Goal: Find contact information: Find contact information

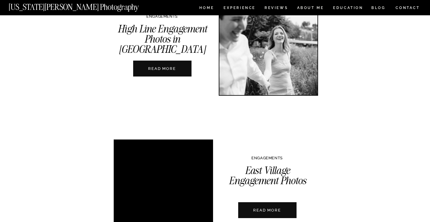
scroll to position [1186, 0]
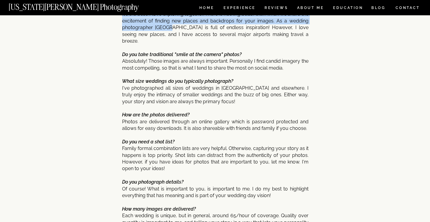
scroll to position [2521, 0]
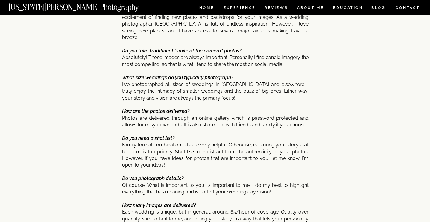
drag, startPoint x: 122, startPoint y: 43, endPoint x: 208, endPoint y: 88, distance: 97.1
click at [208, 88] on p "Where are you located? I work as an LA wedding photographer! I do service the e…" at bounding box center [215, 79] width 187 height 332
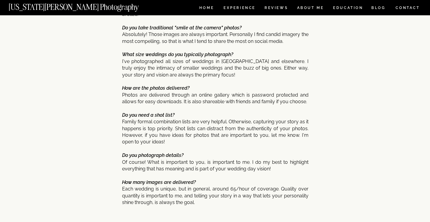
scroll to position [2548, 0]
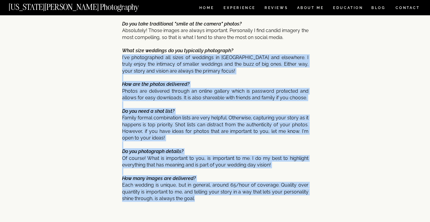
click at [199, 191] on p "Where are you located? I work as an LA wedding photographer! I do service the e…" at bounding box center [215, 52] width 187 height 332
click at [154, 81] on icon "How are the photos delivered?" at bounding box center [155, 84] width 67 height 6
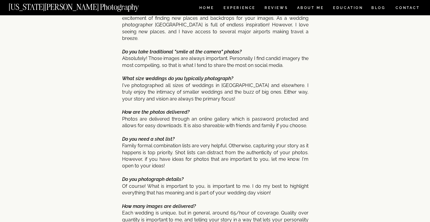
scroll to position [2517, 0]
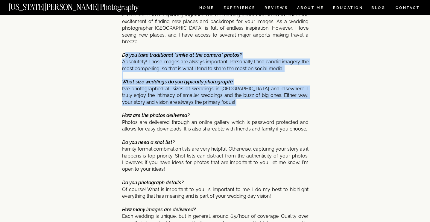
drag, startPoint x: 124, startPoint y: 49, endPoint x: 221, endPoint y: 102, distance: 110.6
click at [221, 102] on p "Where are you located? I work as an LA wedding photographer! I do service the e…" at bounding box center [215, 84] width 187 height 332
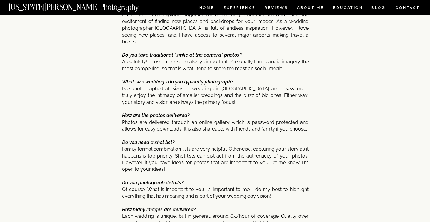
click at [122, 52] on icon "Do you take traditional "smile at the camera" photos?" at bounding box center [182, 55] width 120 height 6
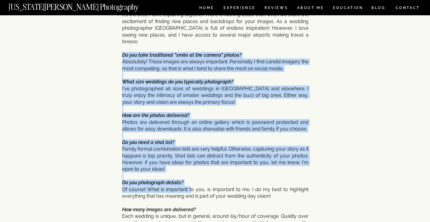
drag, startPoint x: 123, startPoint y: 47, endPoint x: 191, endPoint y: 184, distance: 152.3
click at [191, 184] on p "Where are you located? I work as an LA wedding photographer! I do service the e…" at bounding box center [215, 84] width 187 height 332
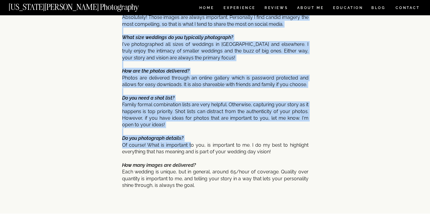
scroll to position [2564, 0]
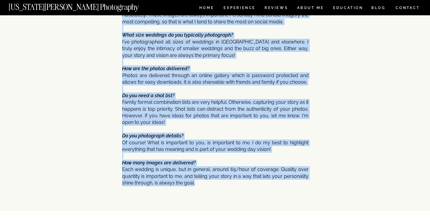
click at [194, 179] on p "Where are you located? I work as an LA wedding photographer! I do service the e…" at bounding box center [215, 37] width 187 height 332
copy p "Do you take traditional "smile at the camera" photos? Absolutely! Those images …"
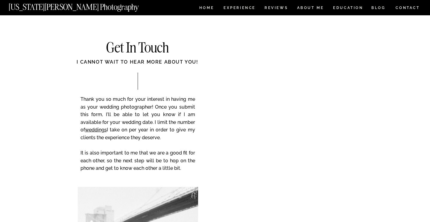
scroll to position [2763, 0]
click at [179, 46] on h2 "Get In Touch" at bounding box center [138, 47] width 120 height 15
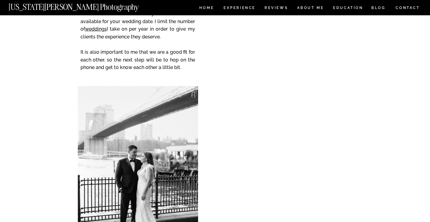
scroll to position [2951, 0]
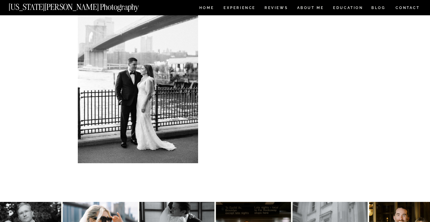
click at [403, 7] on nav "CONTACT" at bounding box center [408, 7] width 25 height 7
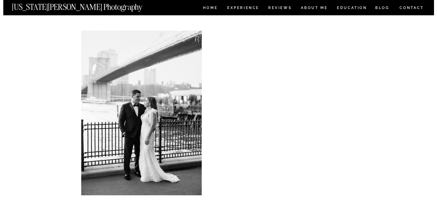
scroll to position [2915, 0]
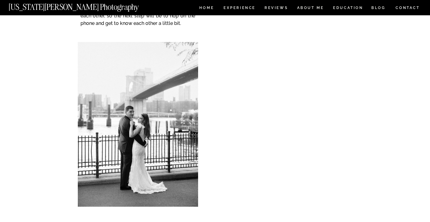
scroll to position [310, 0]
